Goal: Information Seeking & Learning: Learn about a topic

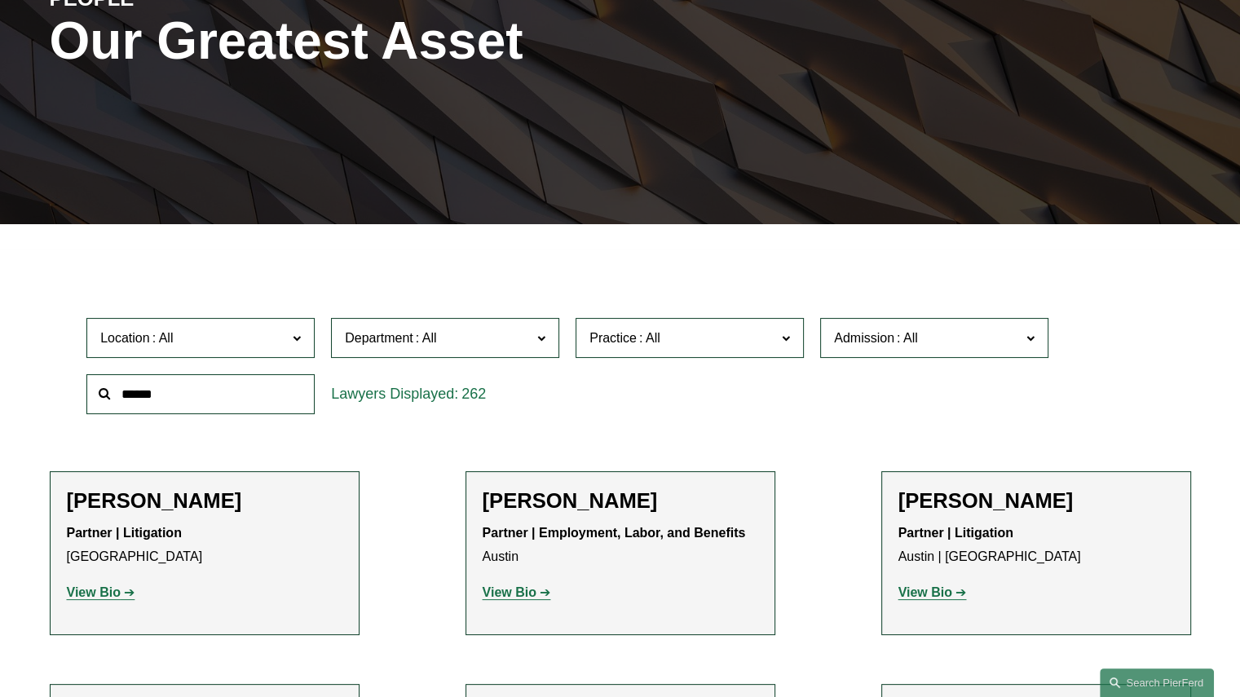
scroll to position [245, 0]
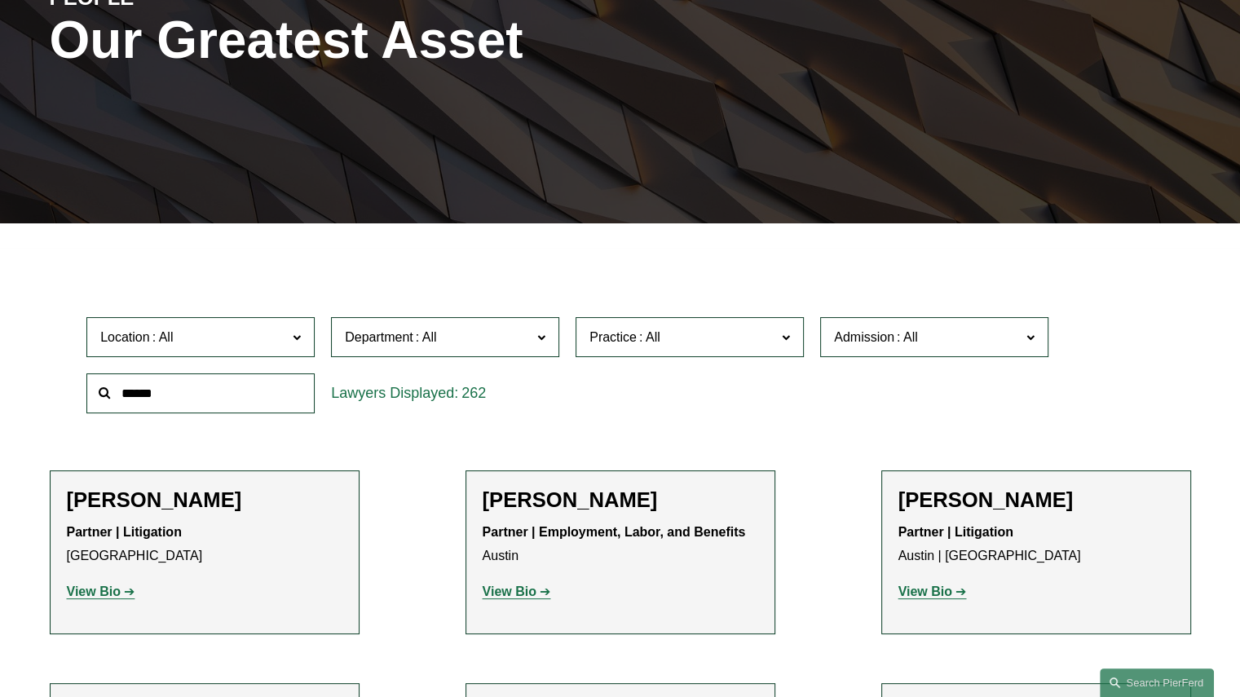
click at [159, 390] on input "text" at bounding box center [200, 393] width 228 height 40
type input "******"
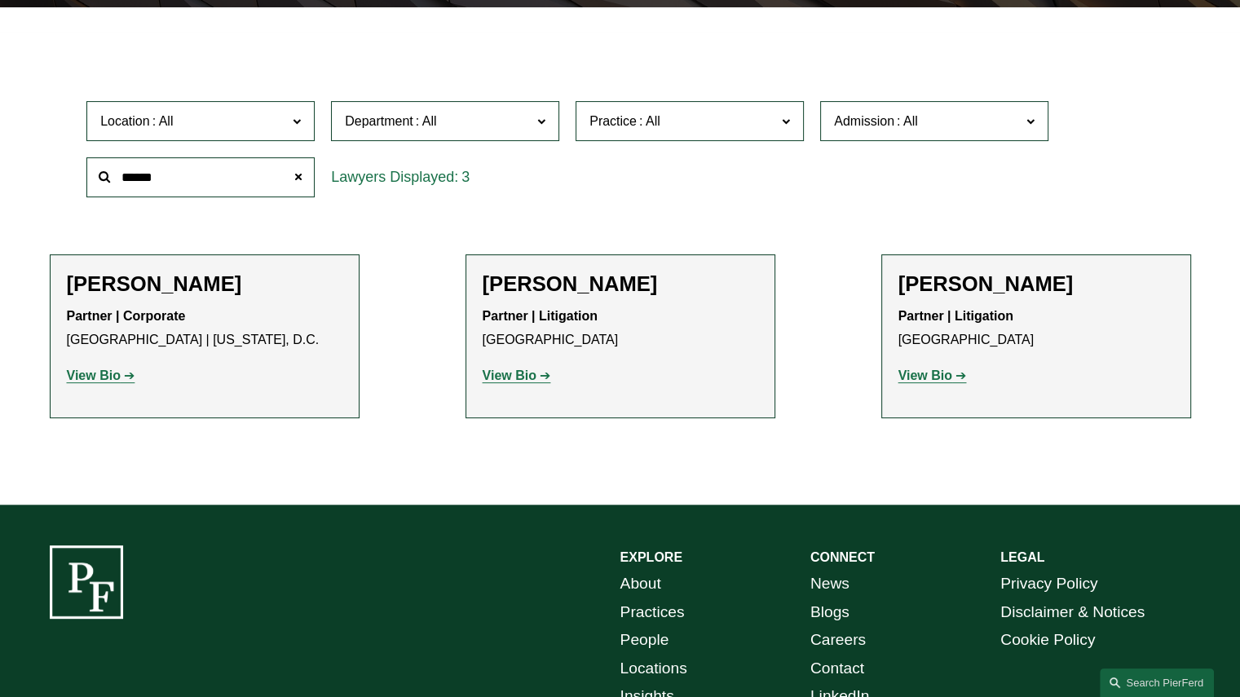
scroll to position [489, 0]
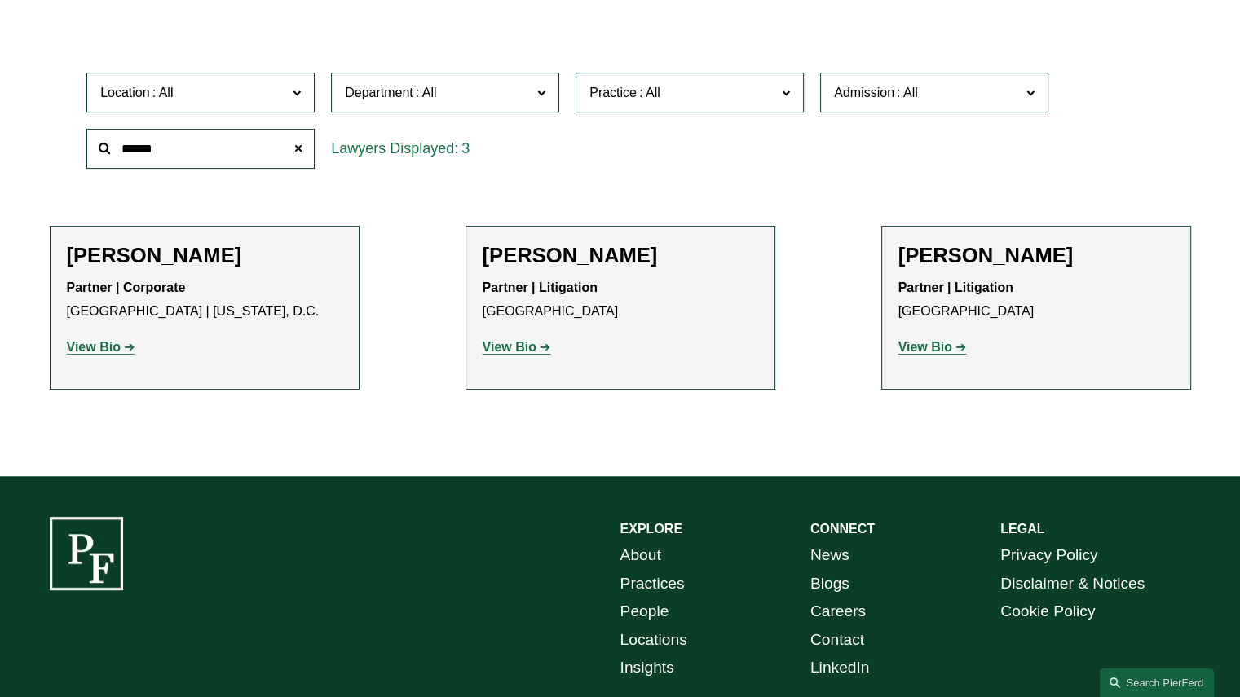
click at [510, 349] on strong "View Bio" at bounding box center [510, 347] width 54 height 14
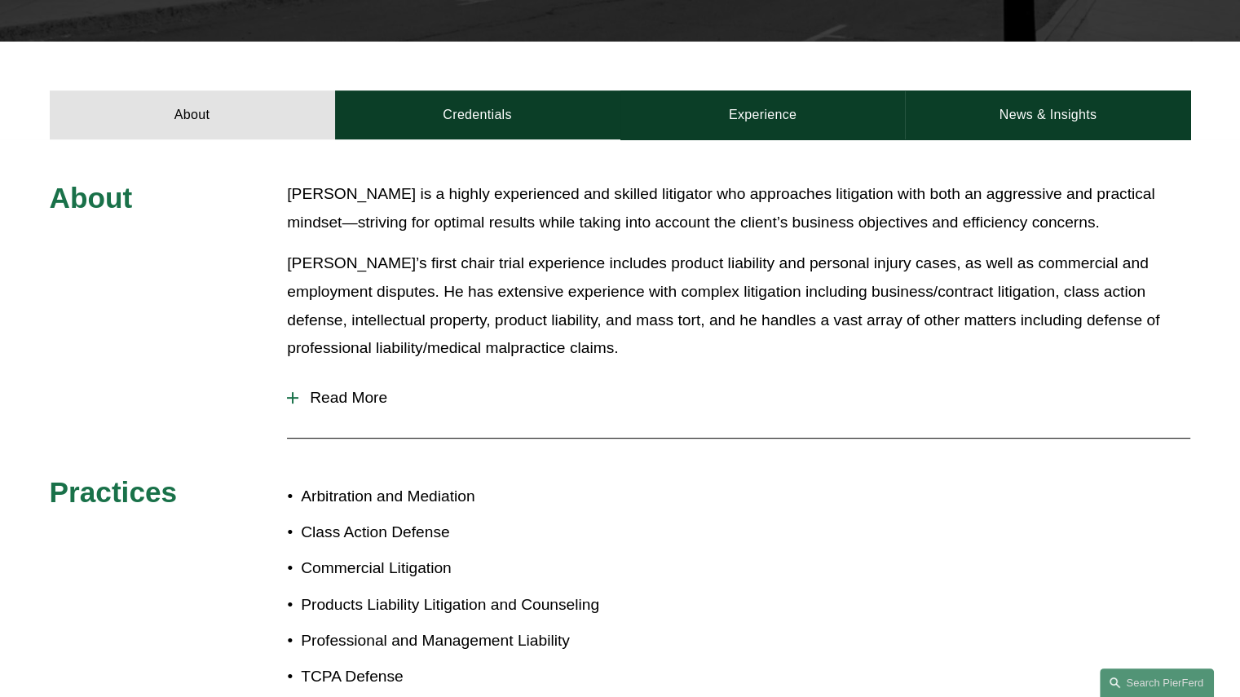
scroll to position [515, 0]
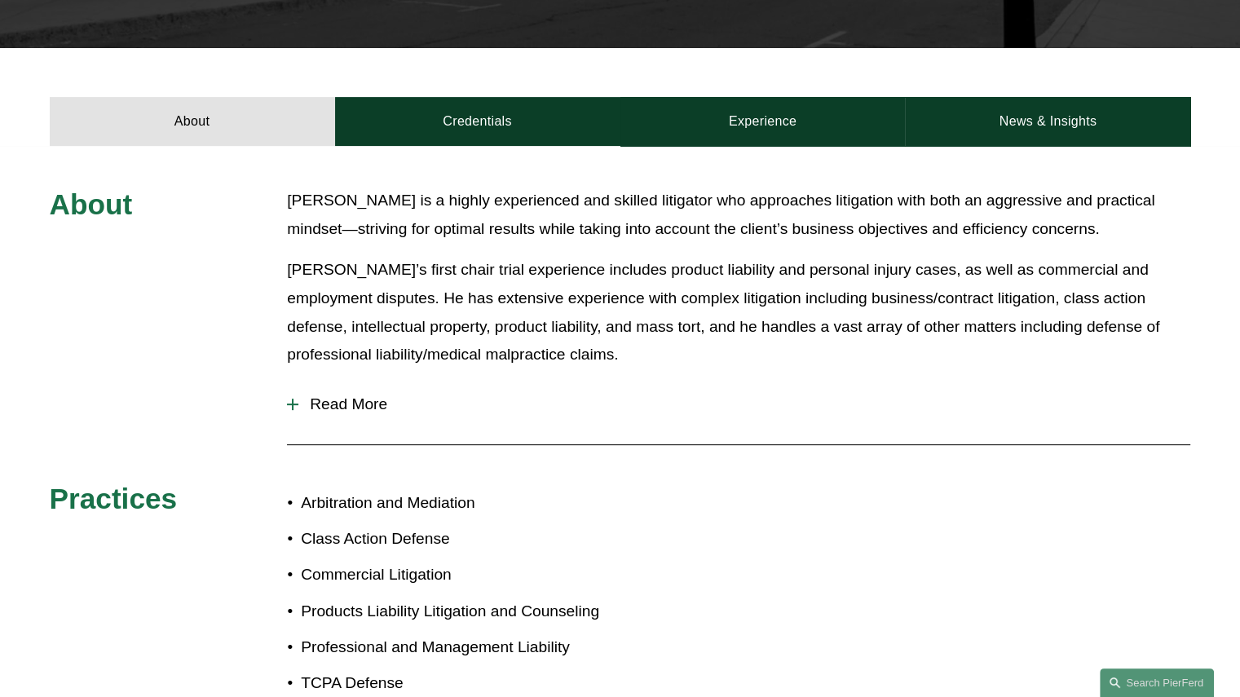
click at [342, 395] on span "Read More" at bounding box center [744, 404] width 892 height 18
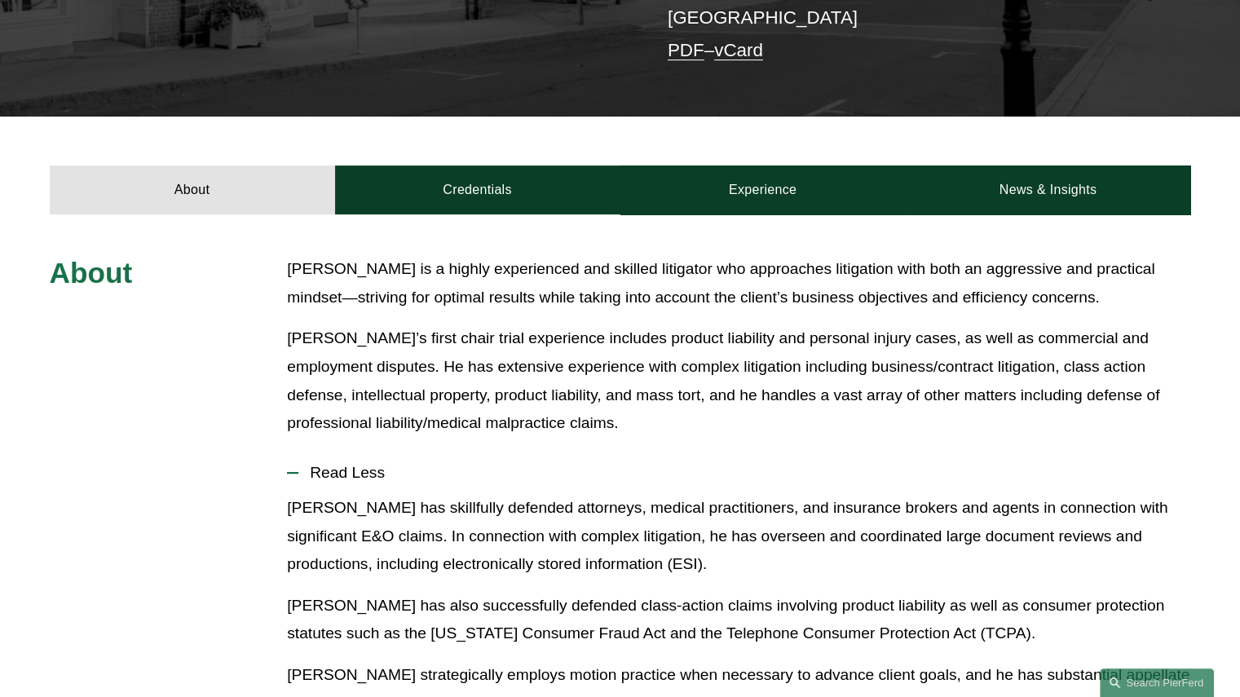
scroll to position [352, 0]
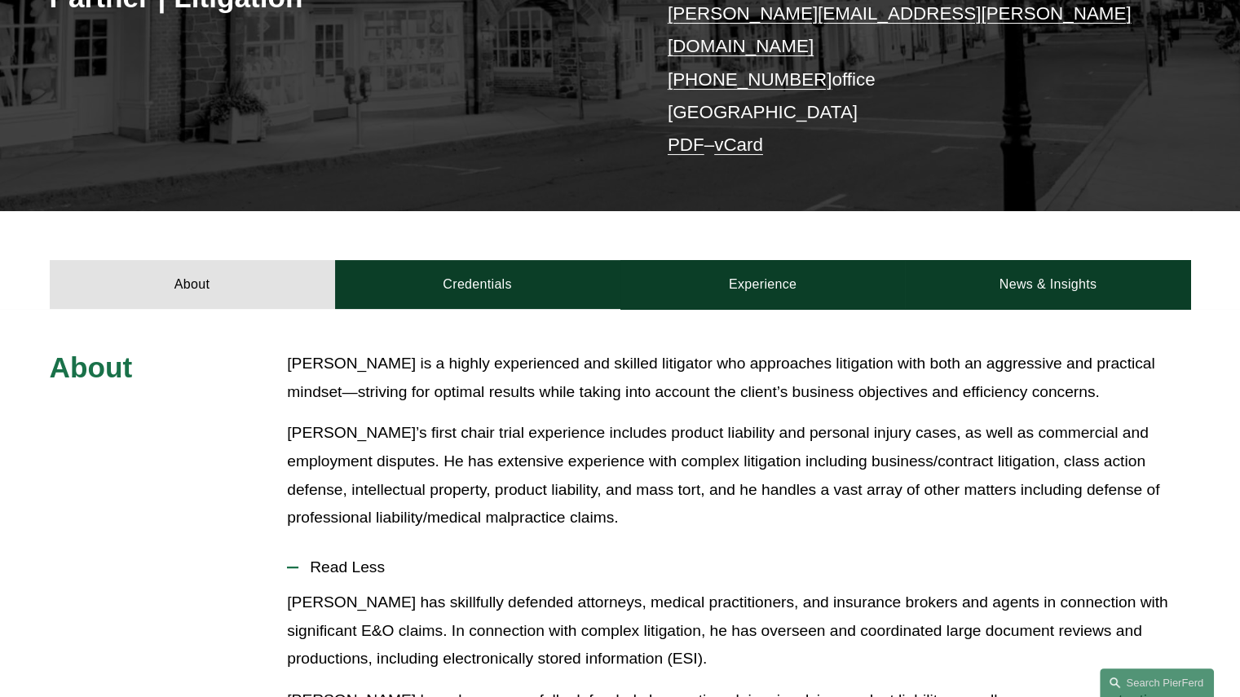
click at [466, 260] on link "Credentials" at bounding box center [477, 284] width 285 height 49
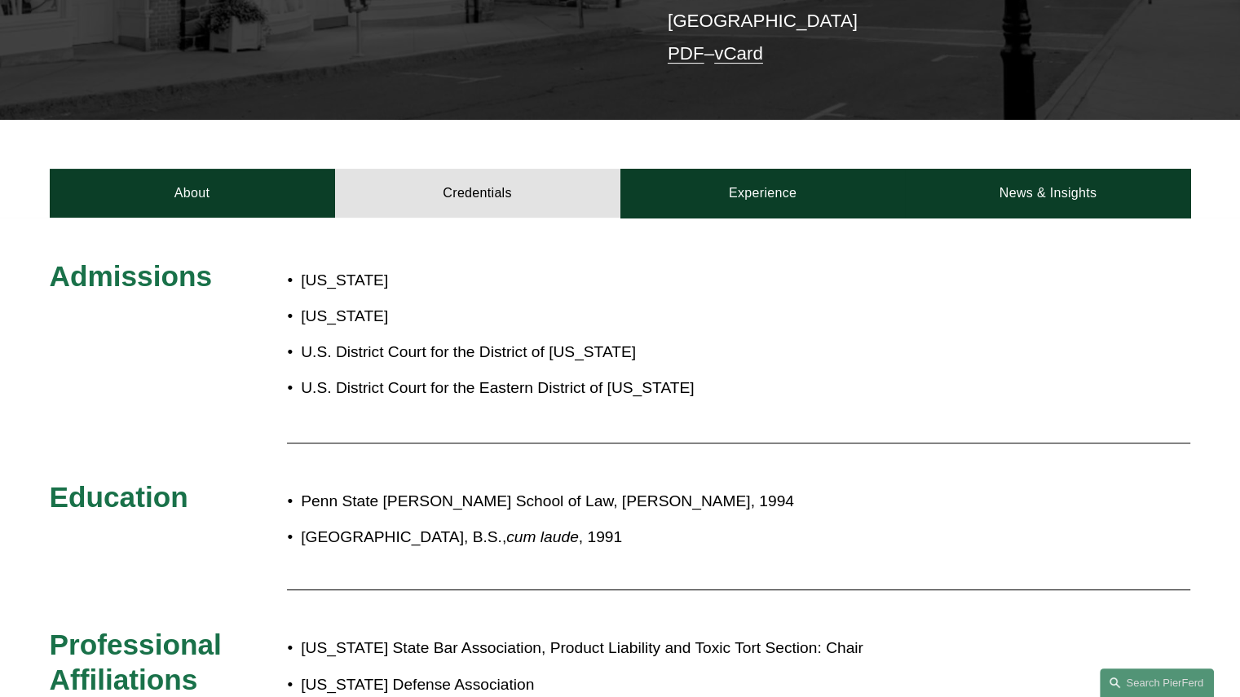
scroll to position [434, 0]
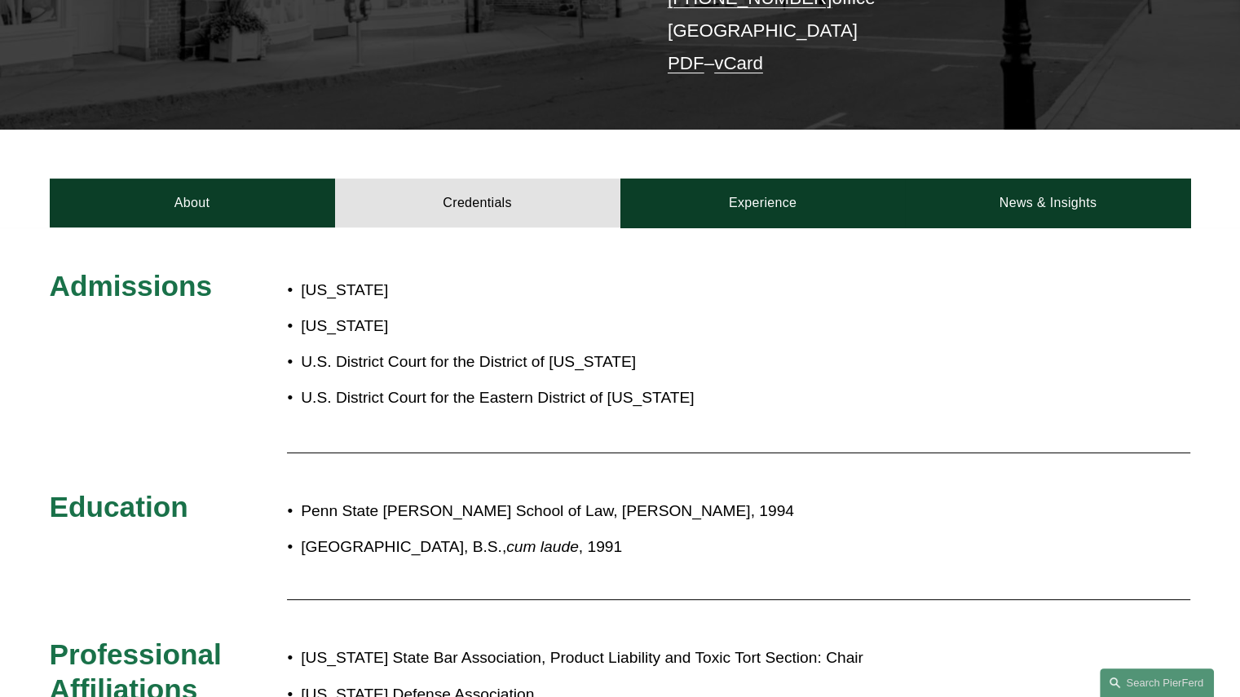
click at [755, 193] on link "Experience" at bounding box center [762, 203] width 285 height 49
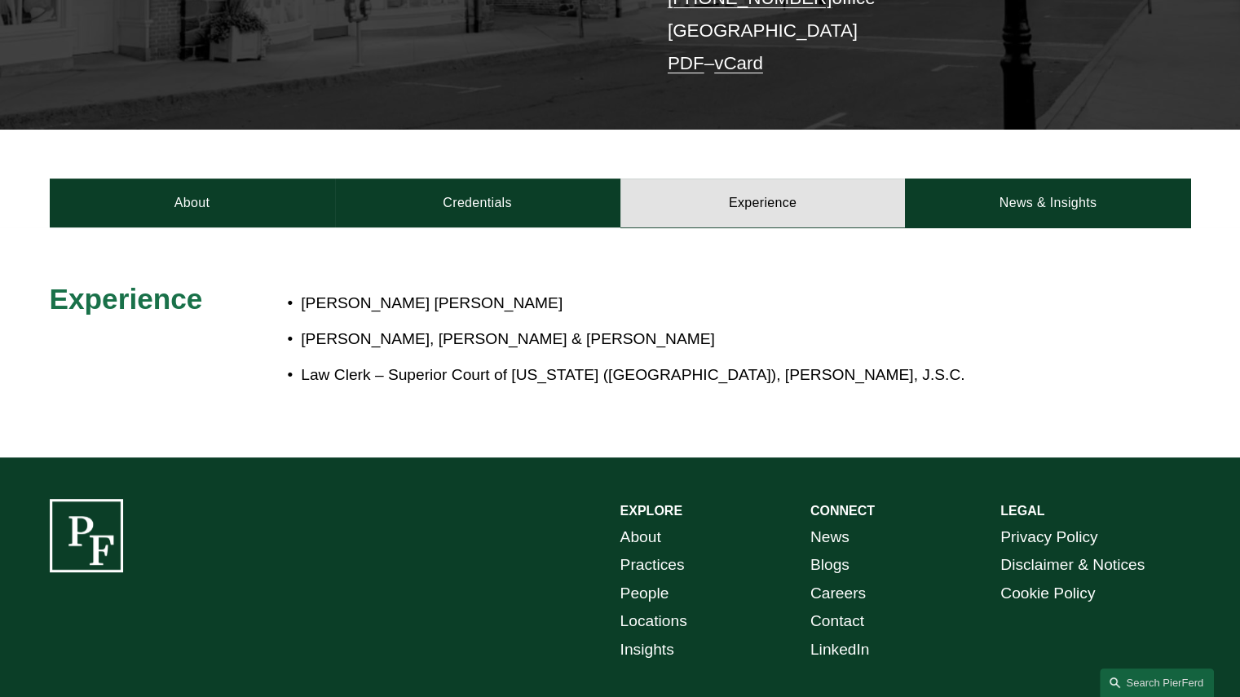
click at [1004, 199] on link "News & Insights" at bounding box center [1047, 203] width 285 height 49
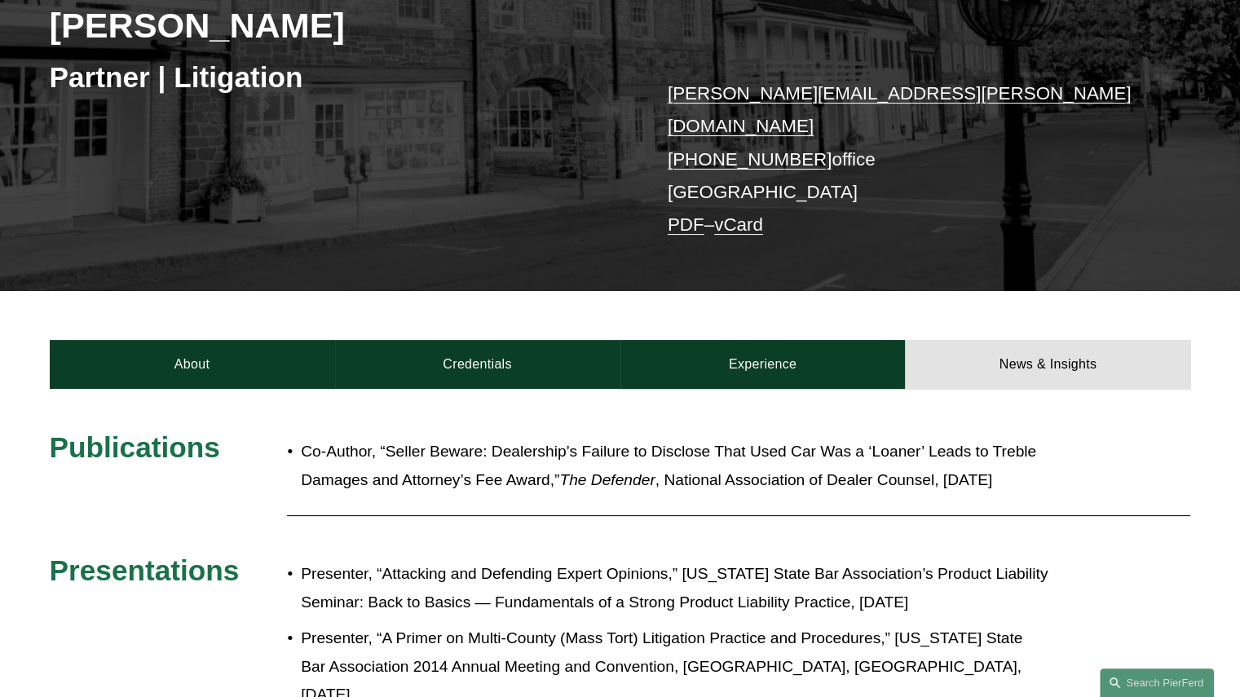
scroll to position [271, 0]
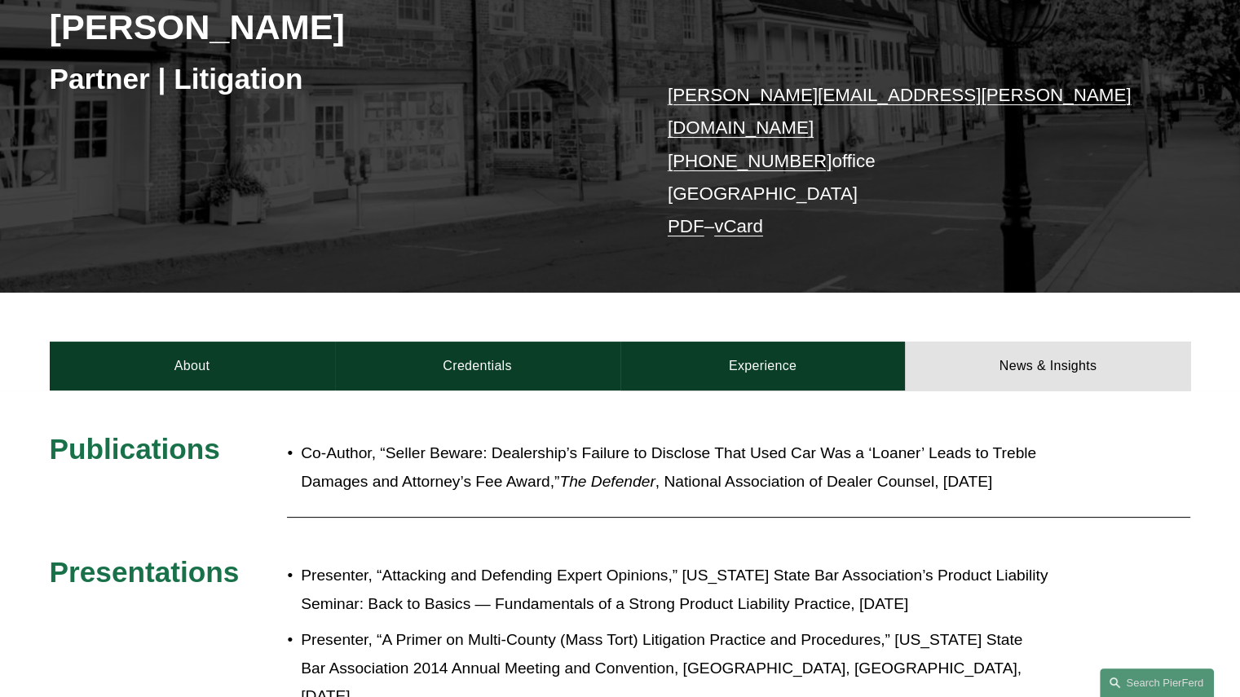
click at [477, 342] on link "Credentials" at bounding box center [477, 366] width 285 height 49
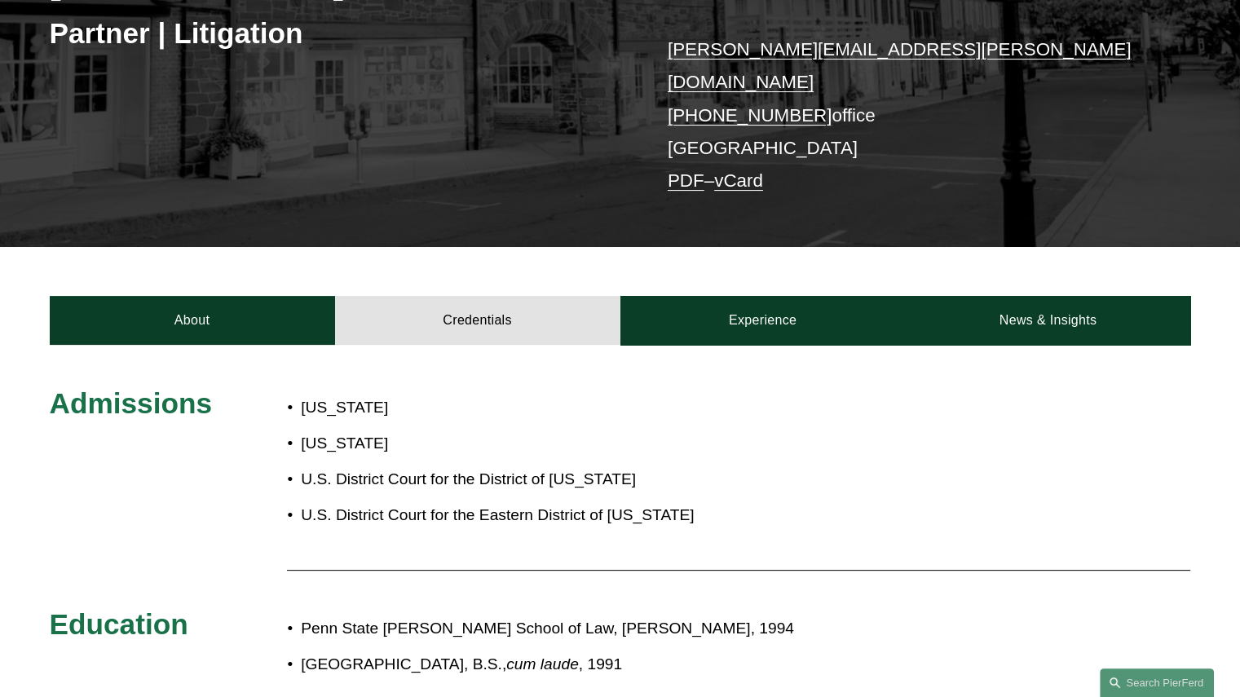
scroll to position [352, 0]
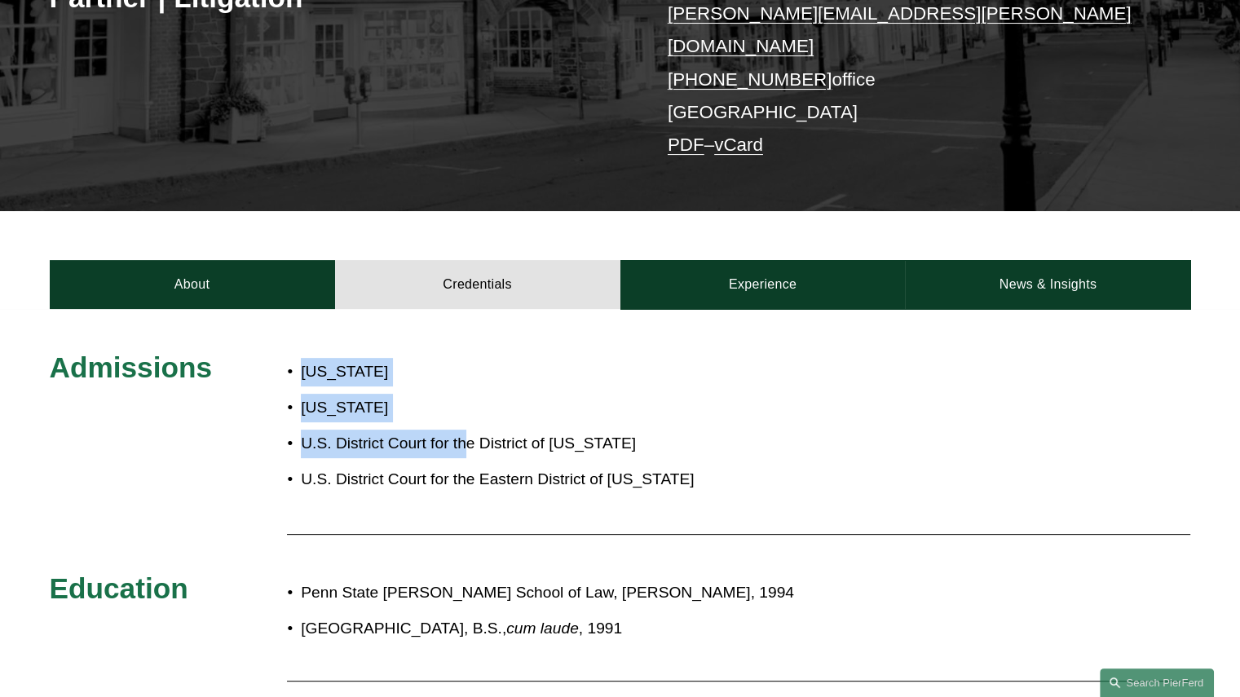
drag, startPoint x: 303, startPoint y: 352, endPoint x: 464, endPoint y: 408, distance: 169.9
click at [464, 408] on ul "New Jersey Pennsylvania U.S. District Court for the District of New Jersey U.S.…" at bounding box center [501, 426] width 428 height 136
click at [386, 430] on p "U.S. District Court for the District of New Jersey" at bounding box center [508, 444] width 414 height 29
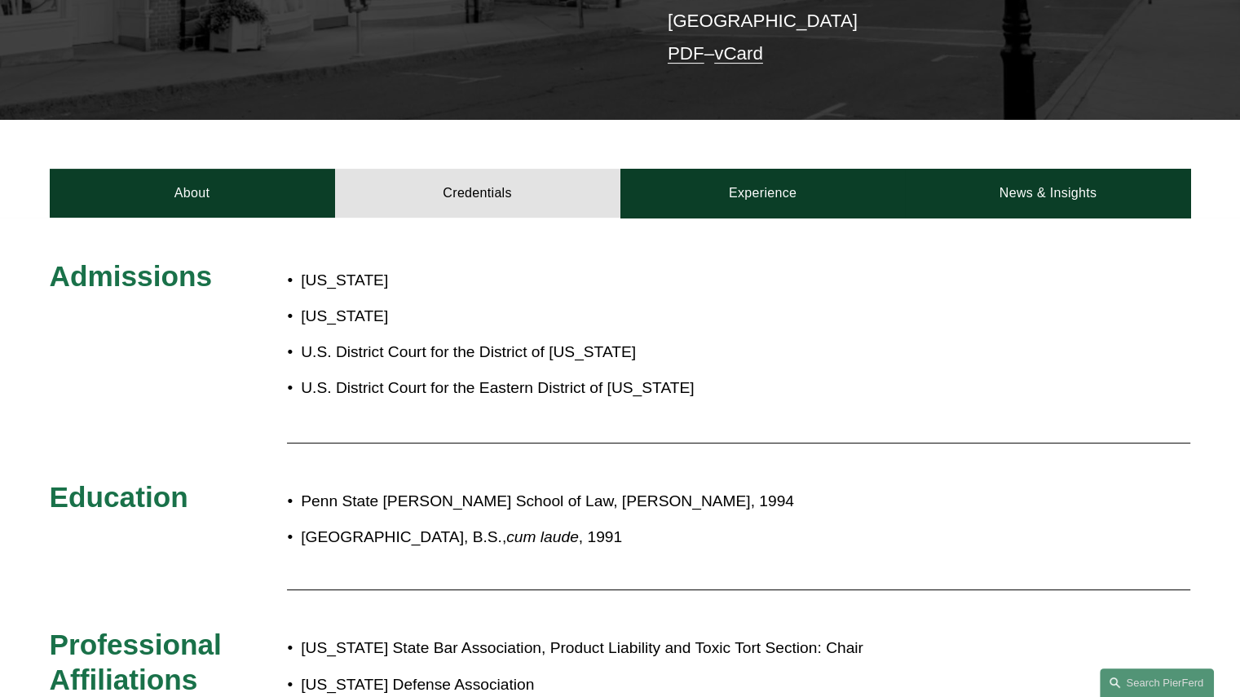
scroll to position [434, 0]
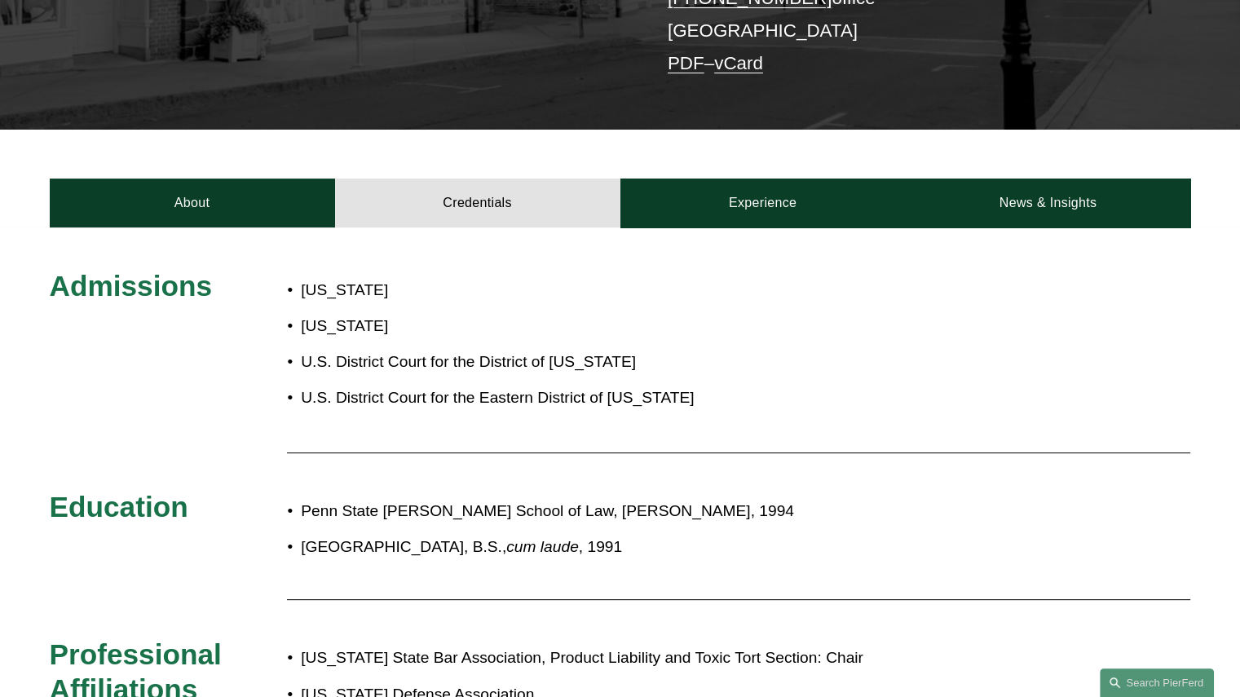
click at [144, 179] on link "About" at bounding box center [192, 203] width 285 height 49
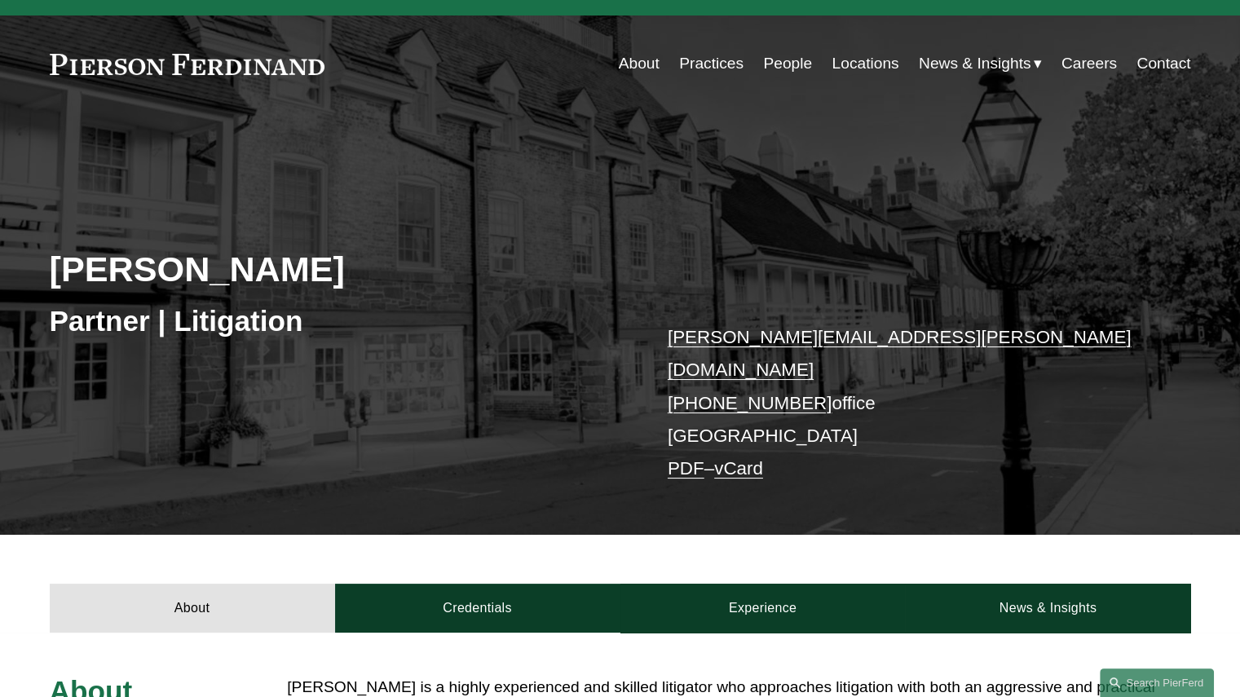
scroll to position [0, 0]
